Goal: Check status: Verify the current state of an ongoing process or item

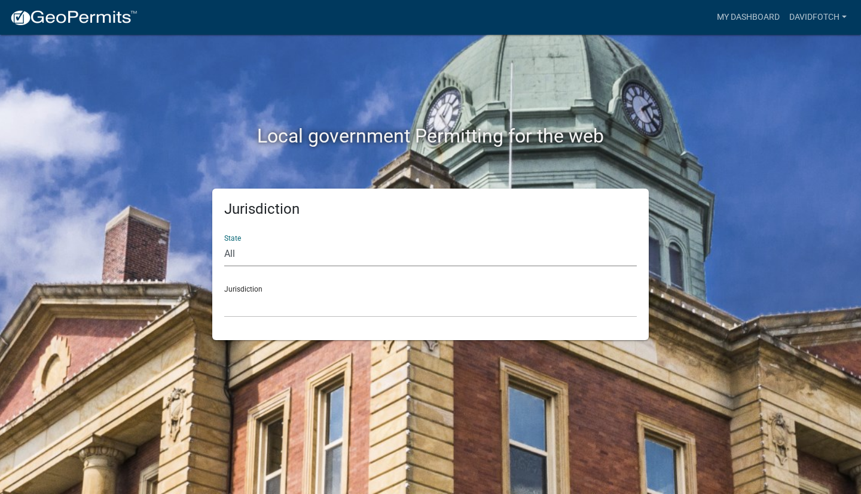
select select "[US_STATE]"
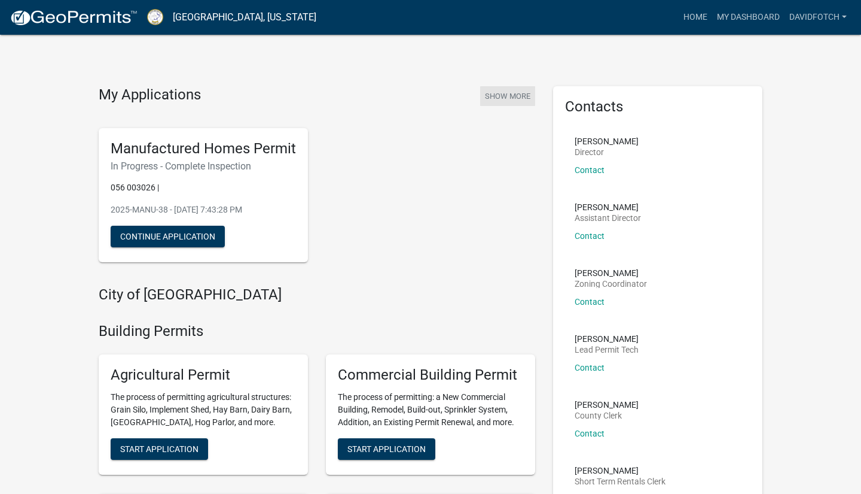
click at [510, 98] on button "Show More" at bounding box center [507, 96] width 55 height 20
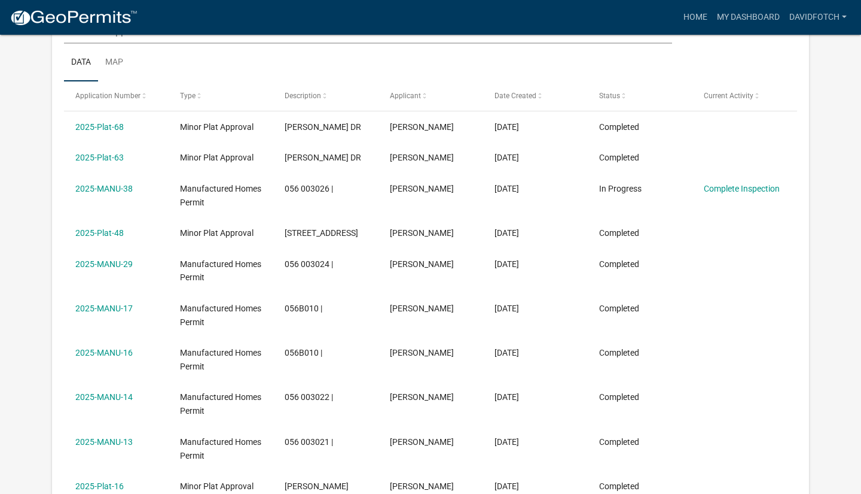
scroll to position [206, 0]
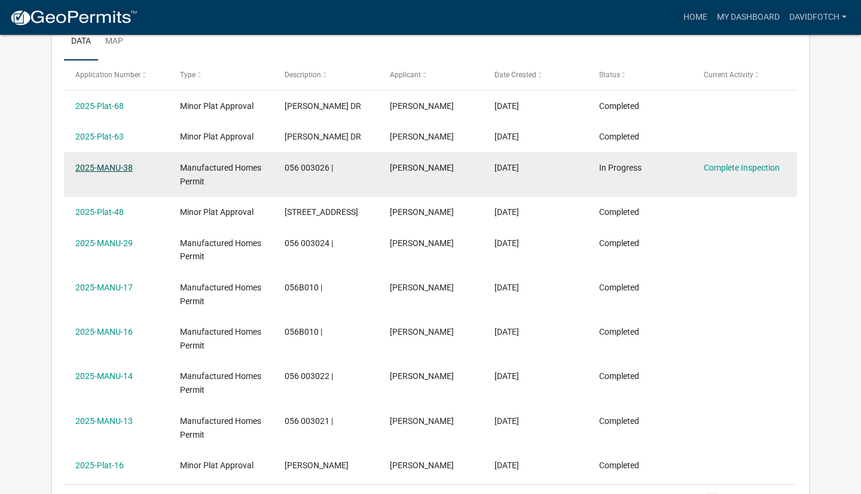
click at [123, 168] on link "2025-MANU-38" at bounding box center [103, 168] width 57 height 10
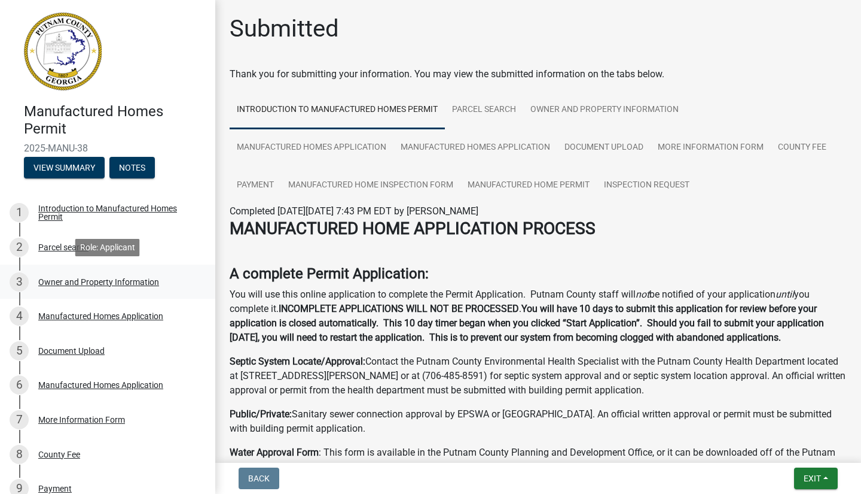
click at [71, 281] on div "Owner and Property Information" at bounding box center [98, 282] width 121 height 8
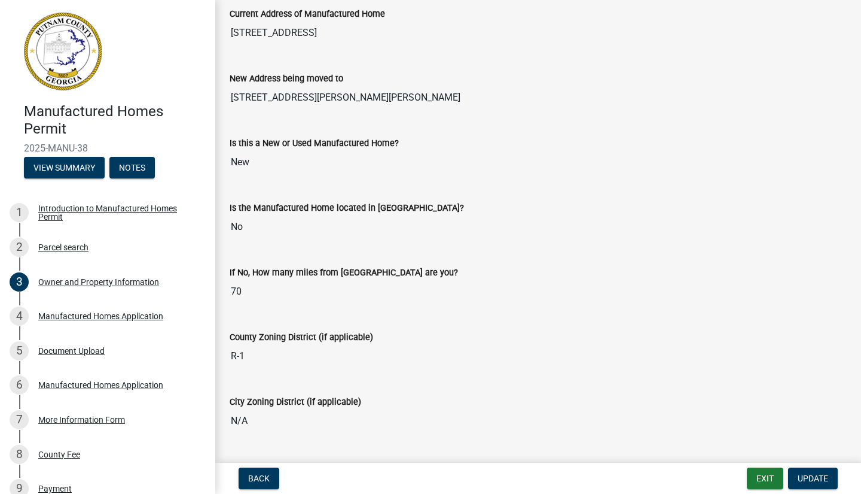
scroll to position [1283, 0]
click at [762, 480] on button "Exit" at bounding box center [765, 478] width 36 height 22
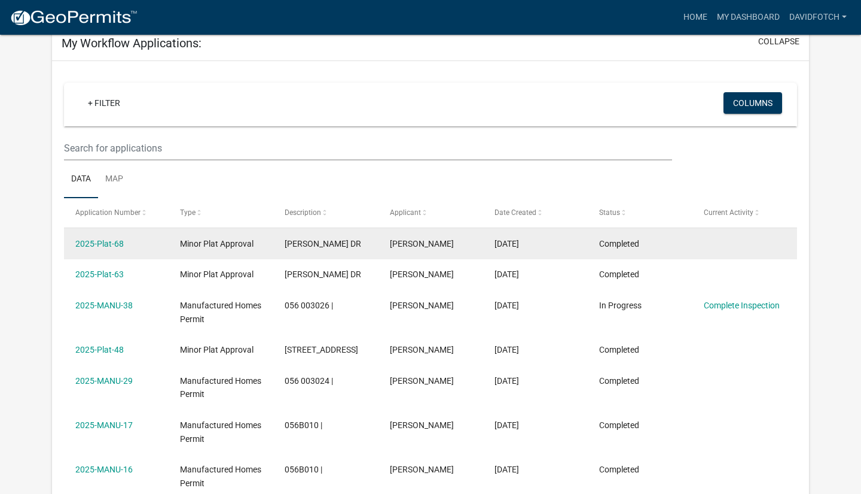
scroll to position [92, 0]
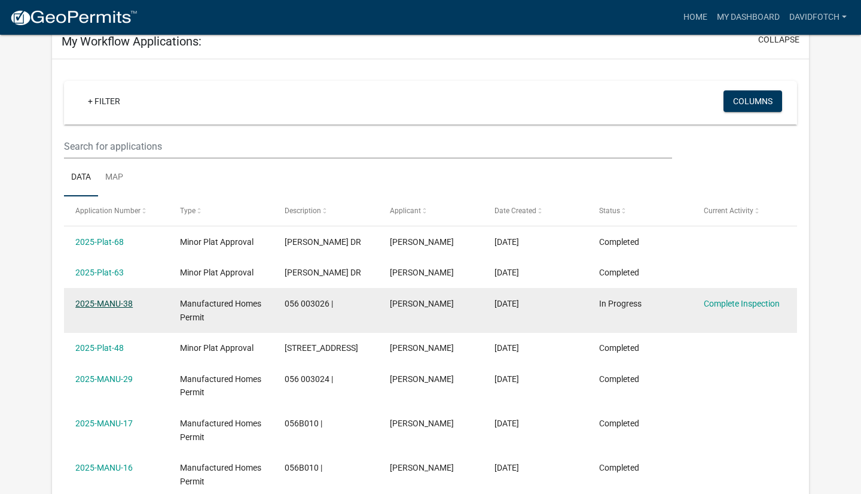
click at [100, 303] on link "2025-MANU-38" at bounding box center [103, 304] width 57 height 10
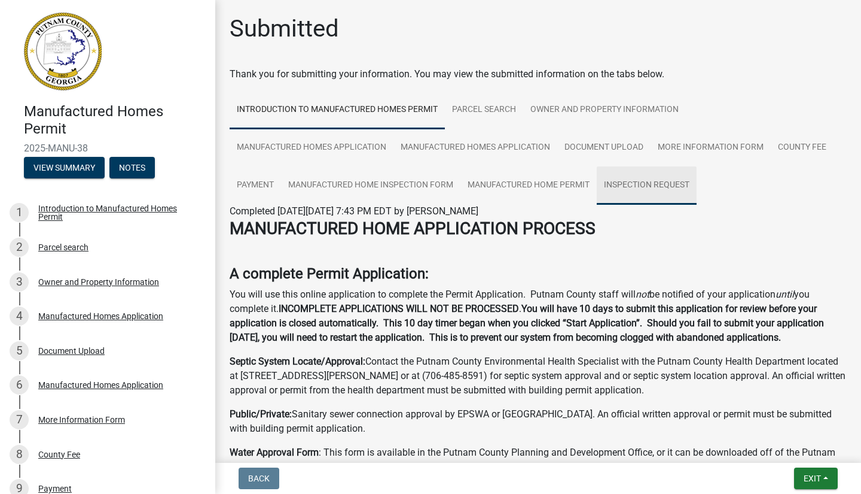
click at [649, 185] on link "Inspection Request" at bounding box center [647, 185] width 100 height 38
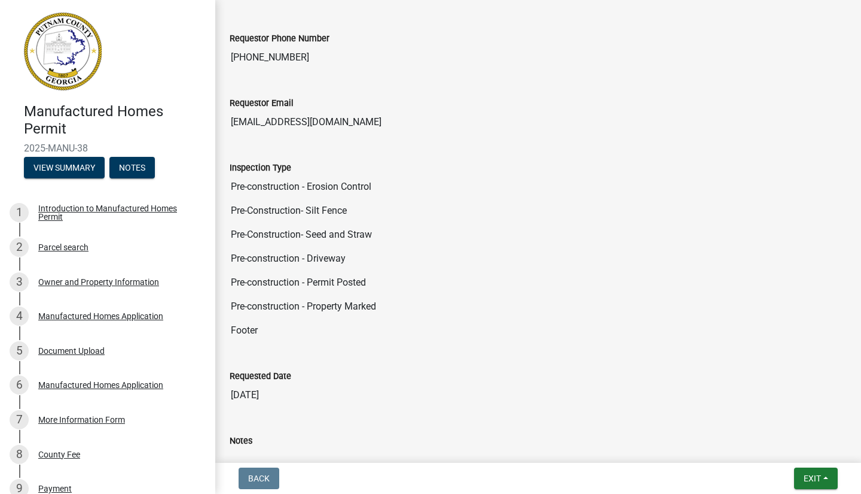
scroll to position [296, 0]
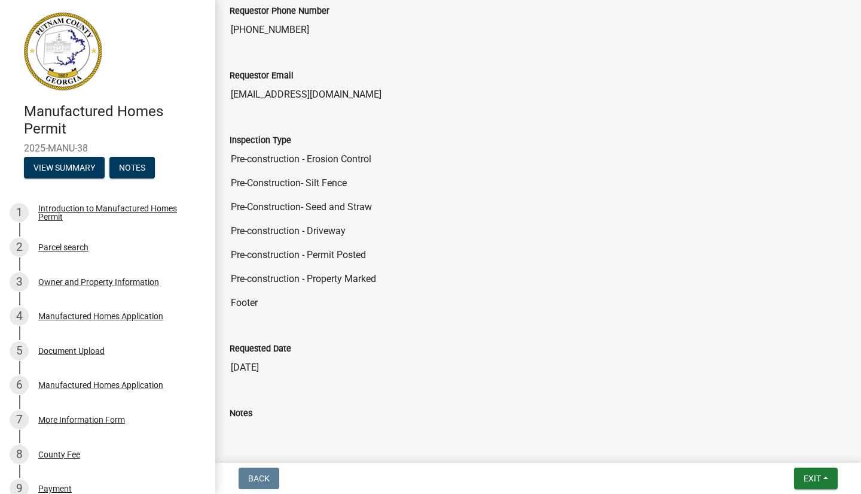
click at [263, 368] on input "[DATE]" at bounding box center [538, 367] width 617 height 24
click at [813, 477] on span "Exit" at bounding box center [812, 478] width 17 height 10
click at [782, 450] on button "Save & Exit" at bounding box center [791, 447] width 96 height 29
